Goal: Entertainment & Leisure: Consume media (video, audio)

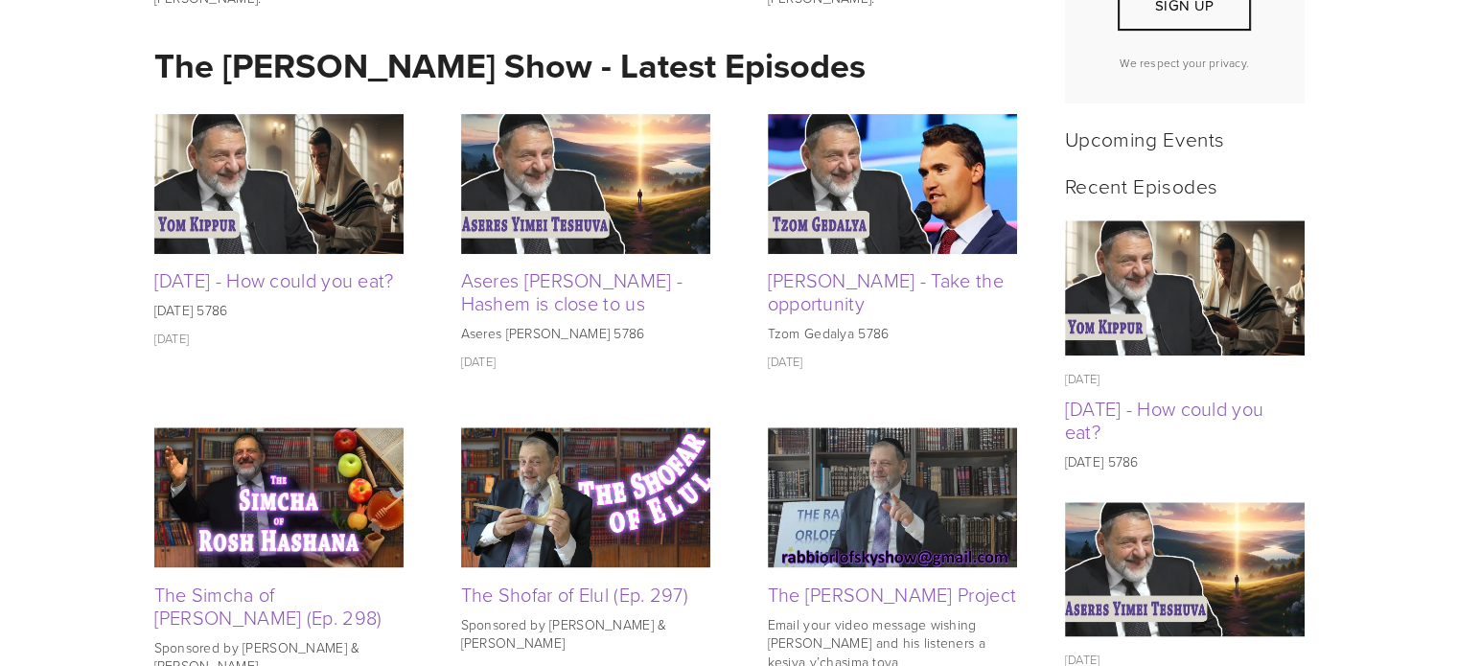
scroll to position [767, 0]
click at [835, 277] on link "[PERSON_NAME] - Take the opportunity" at bounding box center [886, 291] width 236 height 50
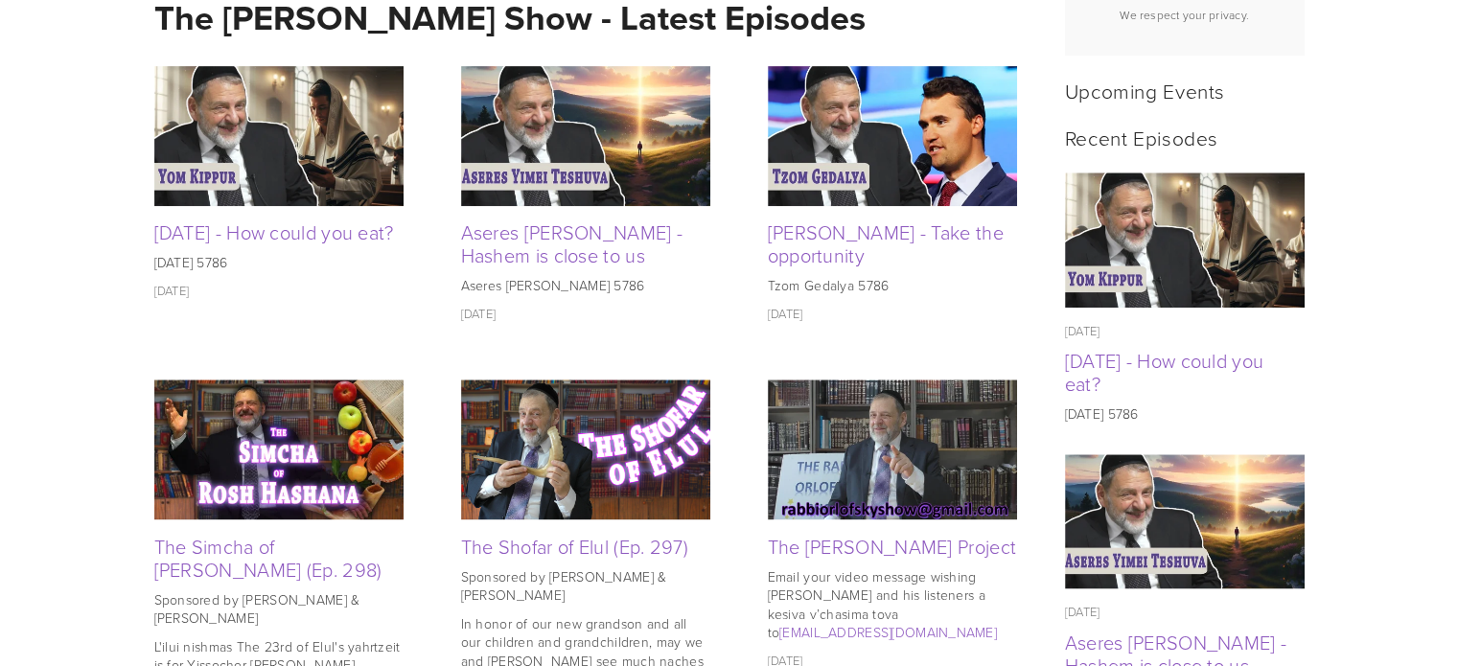
scroll to position [635, 0]
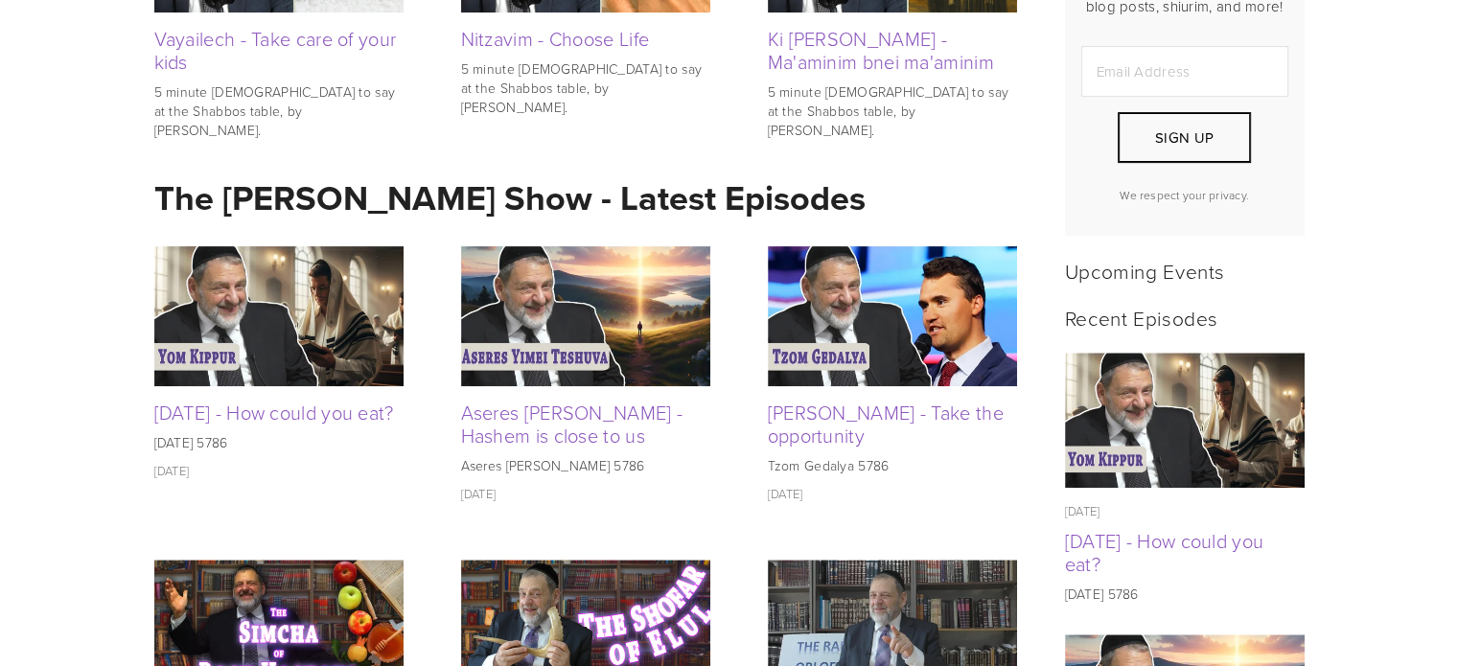
click at [510, 310] on img at bounding box center [585, 316] width 249 height 140
click at [211, 317] on img at bounding box center [278, 316] width 249 height 140
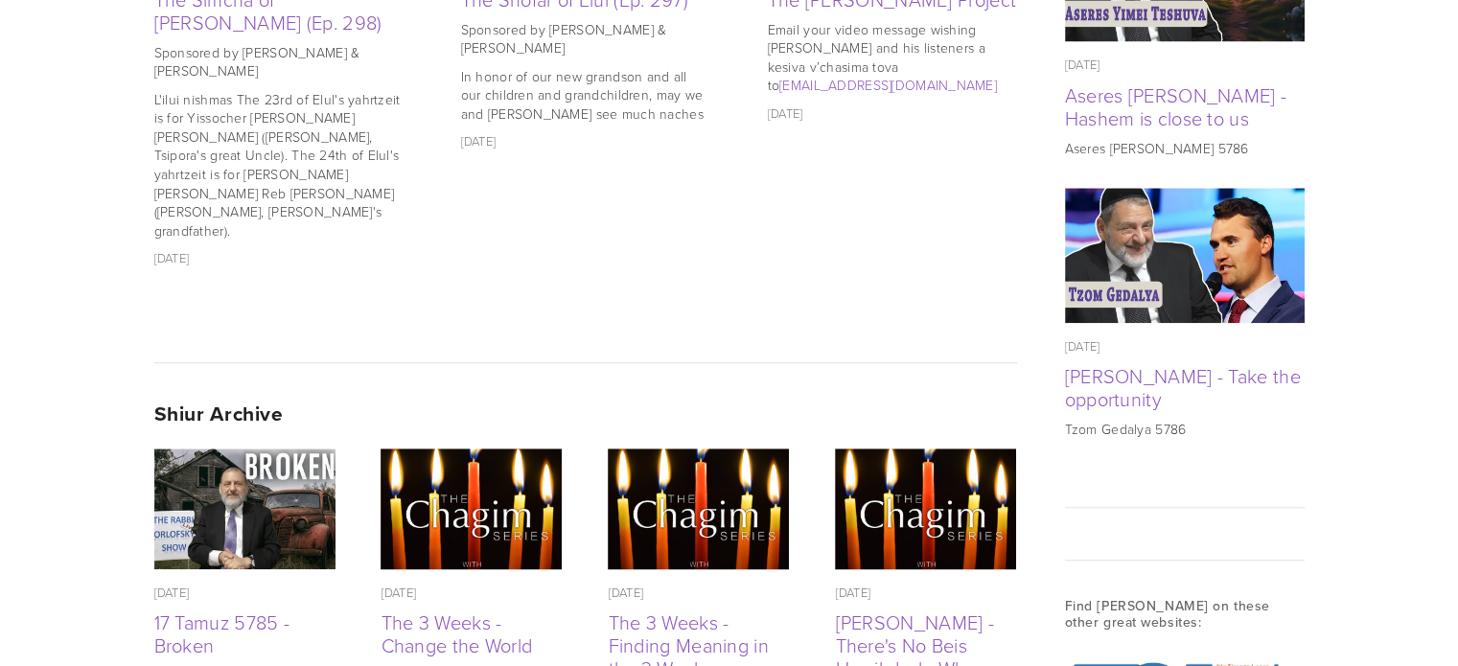
scroll to position [1114, 0]
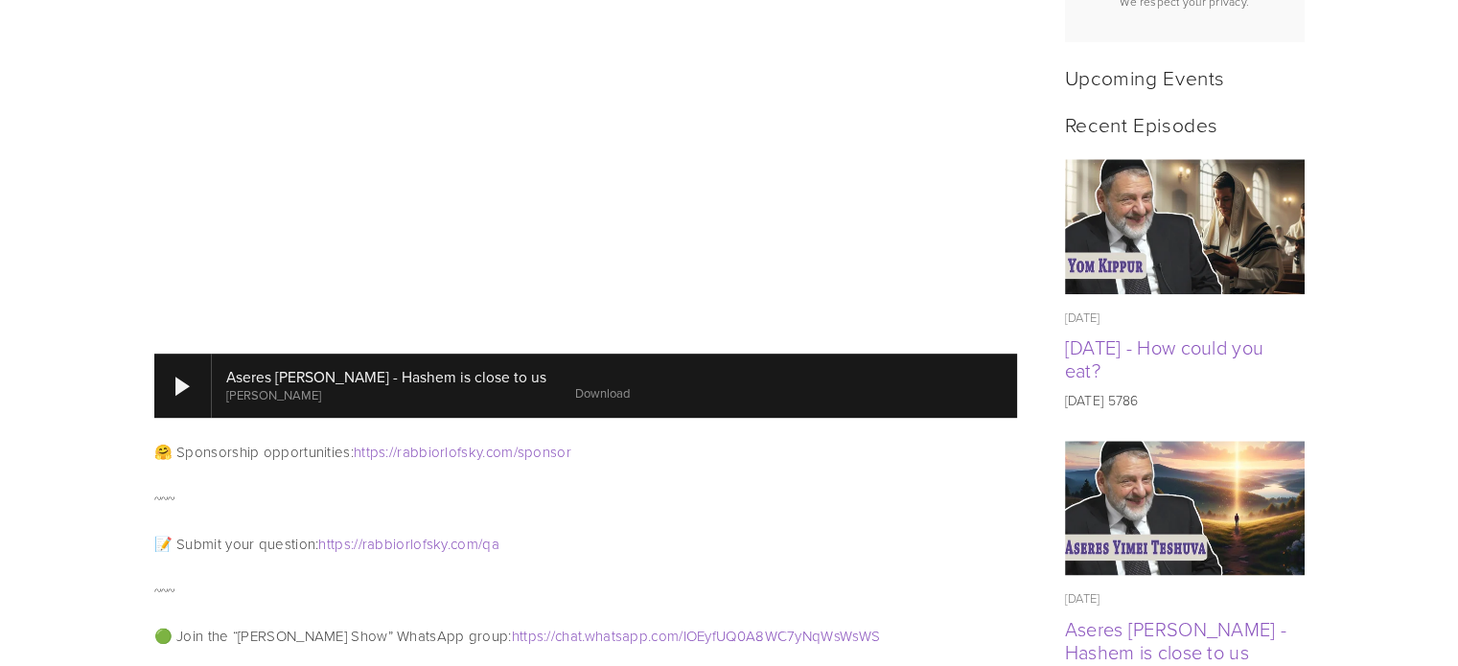
scroll to position [671, 0]
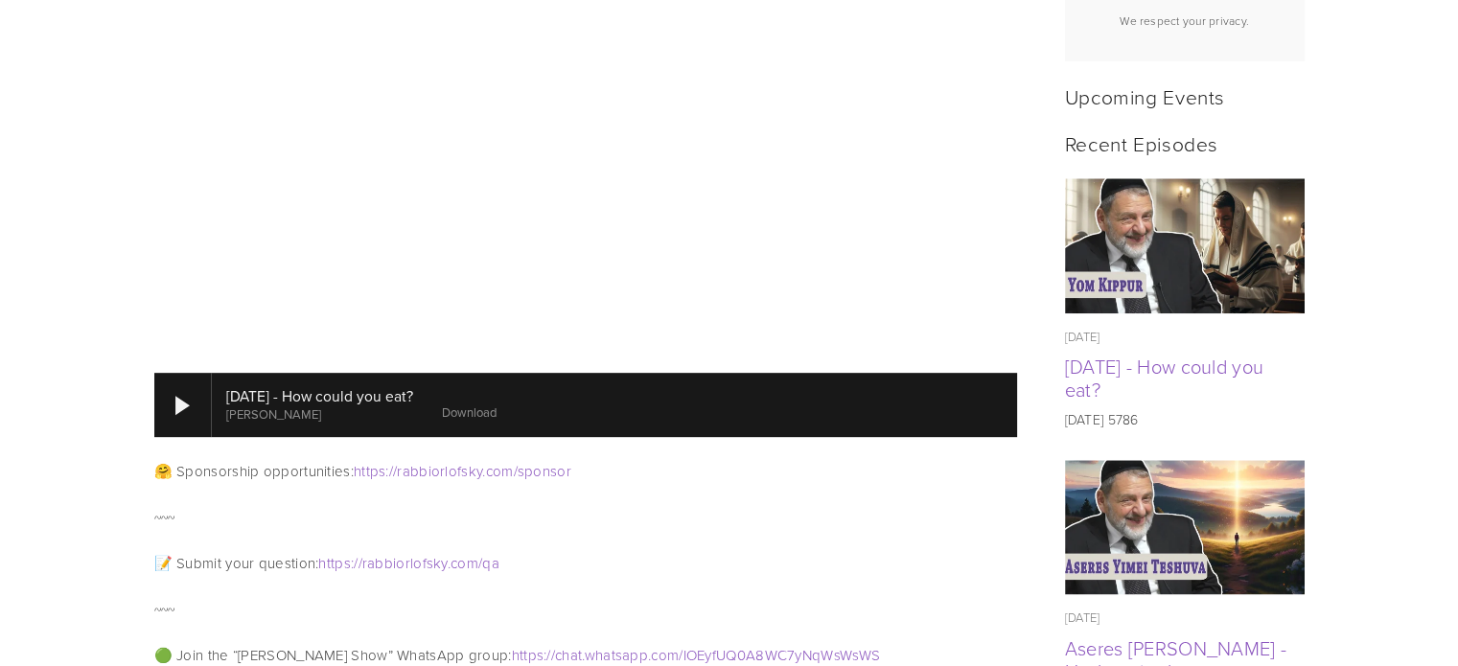
scroll to position [1054, 0]
